Goal: Information Seeking & Learning: Learn about a topic

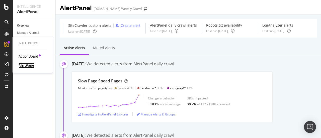
click at [24, 63] on div "AlertPanel" at bounding box center [27, 65] width 16 height 5
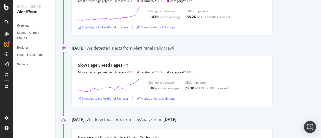
scroll to position [150, 0]
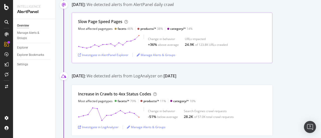
scroll to position [100, 0]
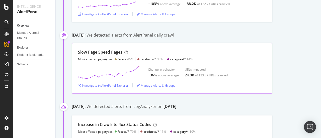
click at [115, 88] on div "Investigate in AlertPanel Explorer" at bounding box center [103, 86] width 50 height 8
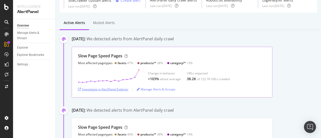
click at [115, 90] on div "Investigate in AlertPanel Explorer" at bounding box center [103, 89] width 50 height 4
